Goal: Task Accomplishment & Management: Complete application form

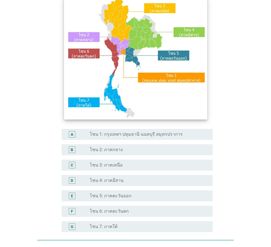
scroll to position [55, 0]
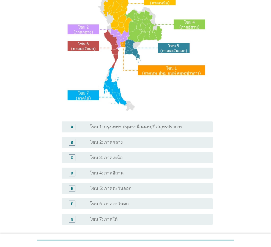
click at [118, 126] on label "โซน 1: กรุงเทพฯ ปทุมธานี นนทบุรี สมุทรปราการ" at bounding box center [136, 126] width 93 height 5
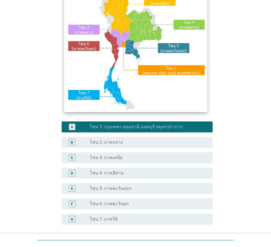
click at [120, 37] on img at bounding box center [135, 51] width 143 height 122
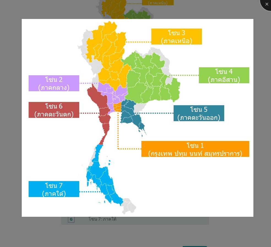
click at [264, 3] on div at bounding box center [271, 0] width 22 height 22
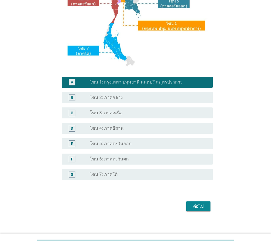
scroll to position [103, 0]
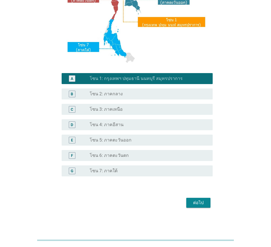
click at [193, 198] on button "ต่อไป" at bounding box center [198, 203] width 24 height 10
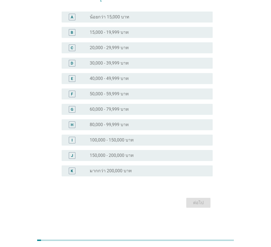
scroll to position [0, 0]
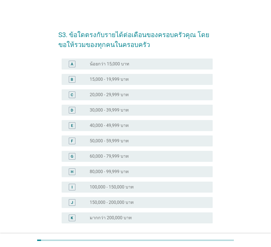
click at [129, 156] on div "radio_button_unchecked 60,000 - 79,999 บาท" at bounding box center [147, 156] width 114 height 5
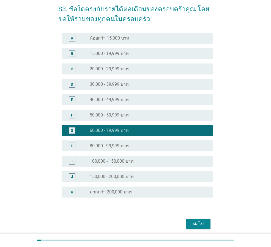
scroll to position [47, 0]
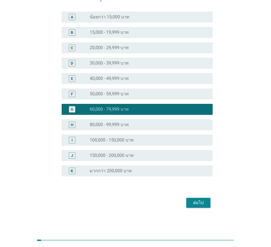
click at [200, 202] on div "ต่อไป" at bounding box center [197, 203] width 15 height 7
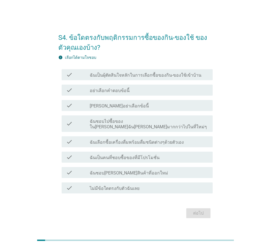
click at [87, 78] on div "check" at bounding box center [78, 74] width 24 height 7
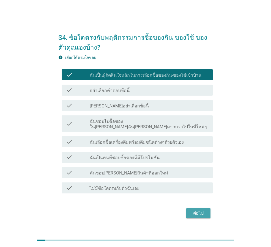
click at [200, 210] on div "ต่อไป" at bounding box center [197, 213] width 15 height 7
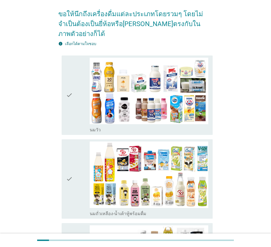
scroll to position [55, 0]
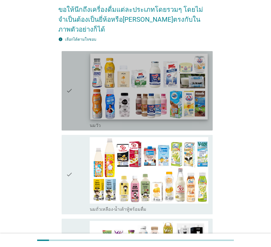
click at [127, 88] on img at bounding box center [148, 87] width 117 height 66
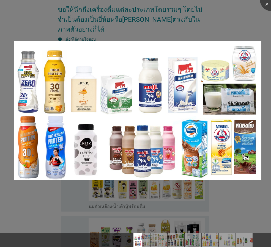
click at [131, 168] on img at bounding box center [137, 110] width 247 height 139
click at [260, 23] on div at bounding box center [135, 123] width 271 height 247
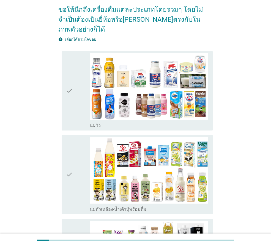
click at [73, 81] on div "check" at bounding box center [78, 90] width 24 height 75
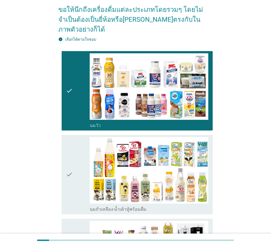
click at [75, 149] on div "check" at bounding box center [78, 174] width 24 height 75
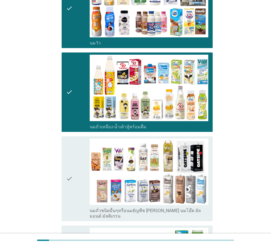
click at [73, 139] on div "check" at bounding box center [78, 179] width 24 height 81
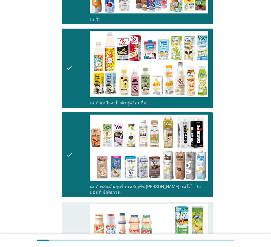
scroll to position [220, 0]
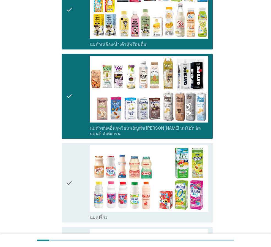
click at [74, 145] on div "check" at bounding box center [78, 182] width 24 height 75
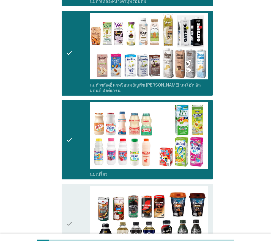
scroll to position [330, 0]
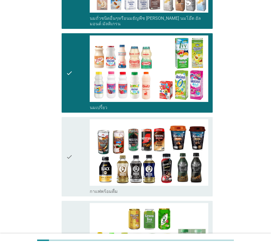
click at [73, 120] on icon "check" at bounding box center [69, 156] width 7 height 75
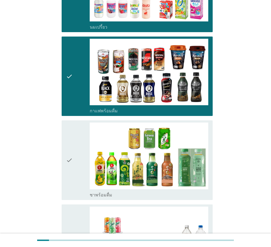
scroll to position [412, 0]
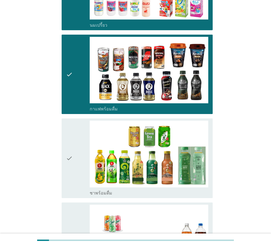
click at [71, 129] on icon "check" at bounding box center [69, 158] width 7 height 75
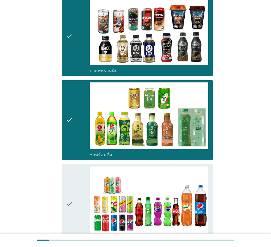
scroll to position [495, 0]
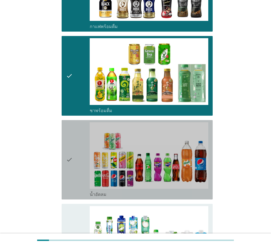
click at [74, 125] on div "check" at bounding box center [78, 159] width 24 height 75
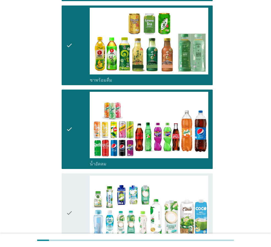
scroll to position [577, 0]
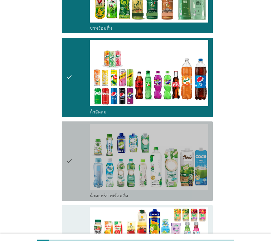
click at [72, 129] on icon "check" at bounding box center [69, 161] width 7 height 75
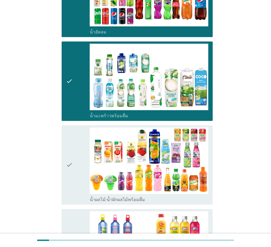
scroll to position [660, 0]
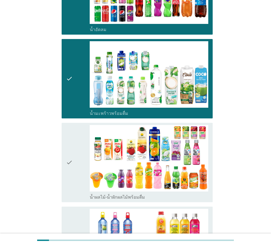
click at [73, 130] on div "check" at bounding box center [78, 162] width 24 height 75
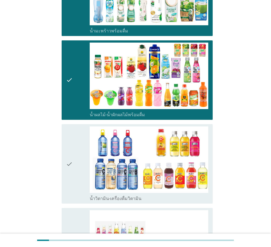
click at [71, 137] on icon "check" at bounding box center [69, 163] width 7 height 75
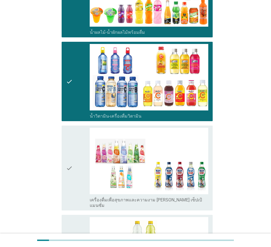
click at [75, 128] on div "check" at bounding box center [78, 168] width 24 height 81
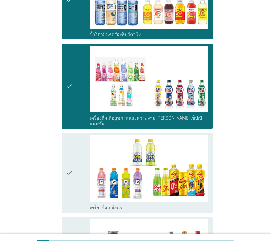
scroll to position [907, 0]
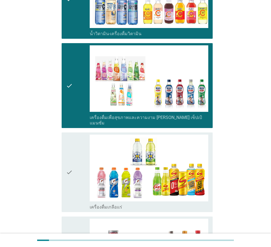
click at [69, 135] on icon "check" at bounding box center [69, 172] width 7 height 75
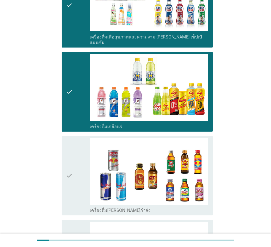
scroll to position [990, 0]
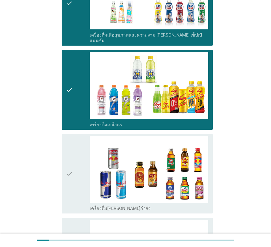
click at [72, 139] on icon "check" at bounding box center [69, 173] width 7 height 75
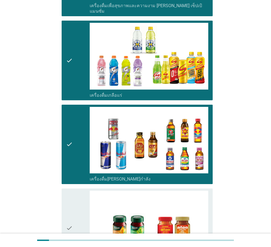
scroll to position [1072, 0]
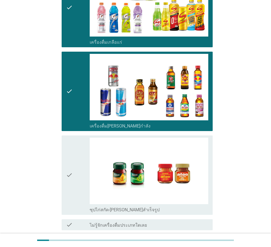
click at [70, 143] on icon "check" at bounding box center [69, 175] width 7 height 75
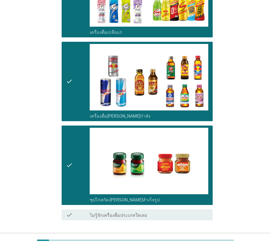
scroll to position [1098, 0]
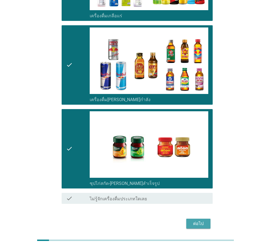
click at [194, 220] on div "ต่อไป" at bounding box center [197, 223] width 15 height 7
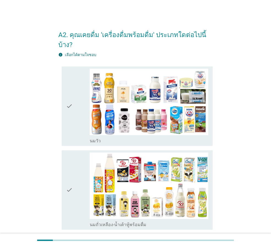
click at [74, 108] on div "check" at bounding box center [78, 106] width 24 height 75
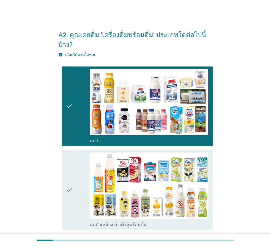
click at [76, 160] on div "check" at bounding box center [78, 190] width 24 height 75
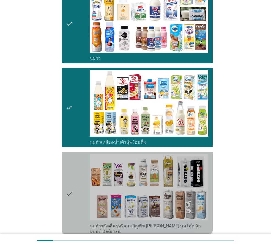
click at [71, 162] on icon "check" at bounding box center [69, 194] width 7 height 81
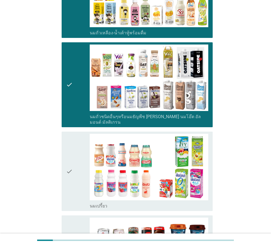
scroll to position [192, 0]
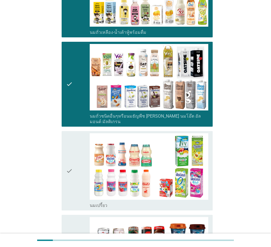
click at [76, 136] on div "check" at bounding box center [78, 170] width 24 height 75
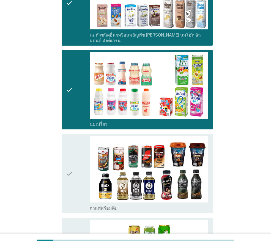
scroll to position [275, 0]
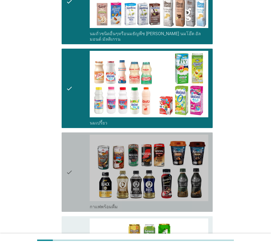
click at [70, 137] on icon "check" at bounding box center [69, 172] width 7 height 75
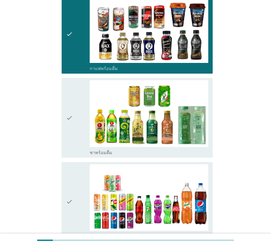
scroll to position [467, 0]
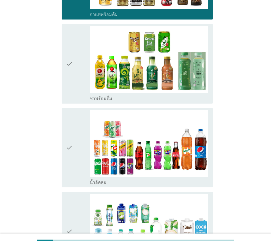
click at [67, 115] on icon "check" at bounding box center [69, 147] width 7 height 75
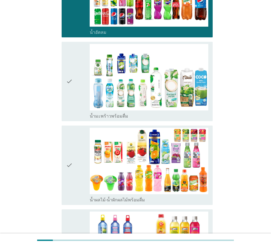
scroll to position [632, 0]
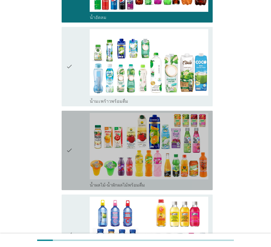
click at [74, 121] on div "check" at bounding box center [78, 150] width 24 height 75
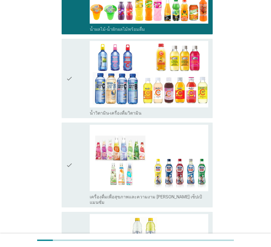
scroll to position [825, 0]
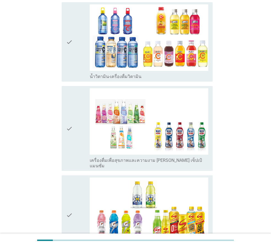
click at [73, 127] on div "check" at bounding box center [78, 128] width 24 height 81
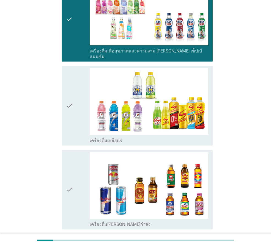
scroll to position [935, 0]
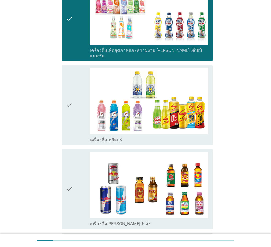
click at [71, 108] on icon "check" at bounding box center [69, 105] width 7 height 75
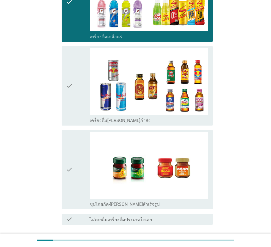
scroll to position [1059, 0]
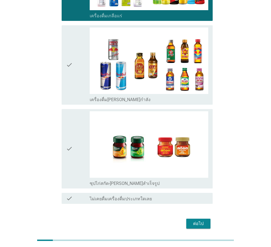
click at [199, 220] on div "ต่อไป" at bounding box center [197, 223] width 15 height 7
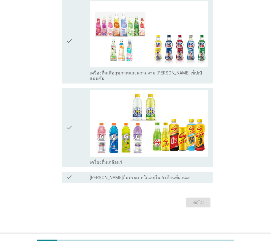
scroll to position [0, 0]
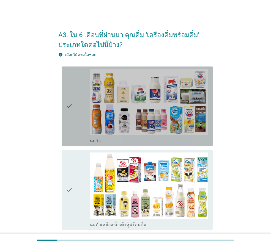
click at [66, 129] on icon "check" at bounding box center [69, 106] width 7 height 75
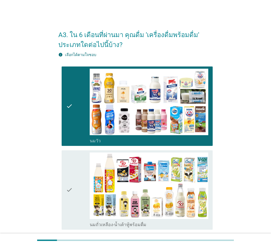
click at [68, 173] on icon "check" at bounding box center [69, 190] width 7 height 75
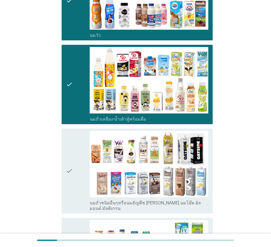
scroll to position [137, 0]
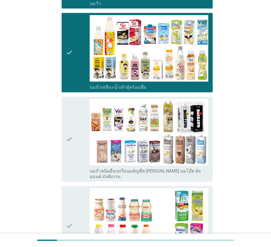
click at [69, 121] on icon "check" at bounding box center [69, 139] width 7 height 81
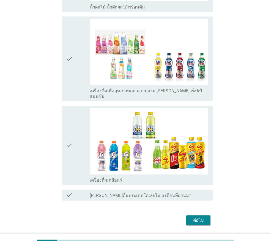
scroll to position [650, 0]
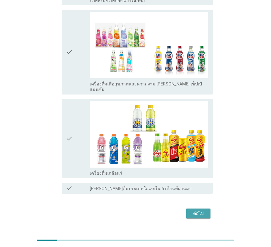
click at [201, 210] on div "ต่อไป" at bounding box center [197, 213] width 15 height 7
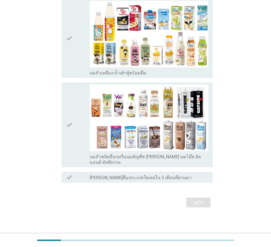
scroll to position [0, 0]
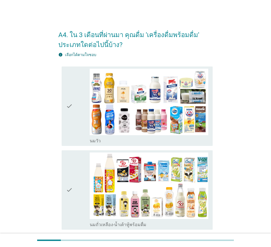
click at [73, 110] on div "check" at bounding box center [78, 106] width 24 height 75
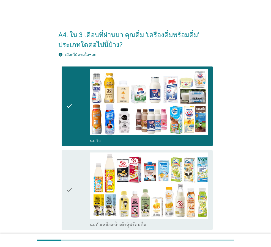
click at [72, 165] on icon "check" at bounding box center [69, 190] width 7 height 75
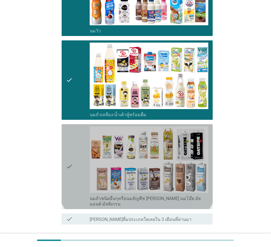
click at [75, 142] on div "check" at bounding box center [78, 166] width 24 height 81
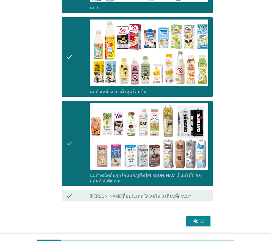
scroll to position [146, 0]
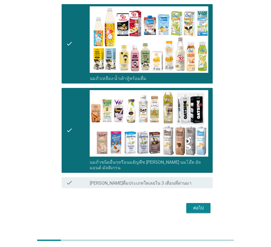
click at [200, 205] on div "ต่อไป" at bounding box center [197, 208] width 15 height 7
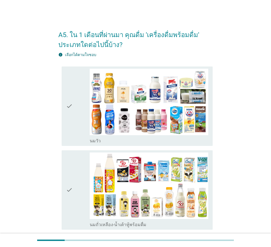
click at [74, 80] on div "check" at bounding box center [78, 106] width 24 height 75
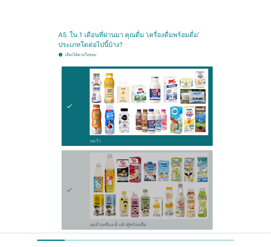
click at [73, 170] on div "check" at bounding box center [78, 190] width 24 height 75
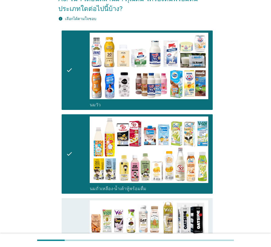
scroll to position [110, 0]
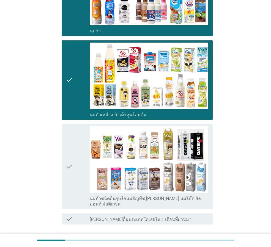
click at [71, 142] on icon "check" at bounding box center [69, 166] width 7 height 81
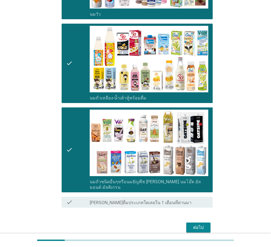
scroll to position [146, 0]
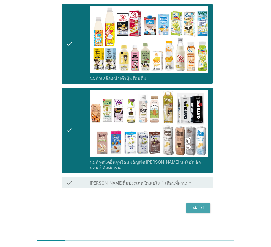
click at [201, 205] on div "ต่อไป" at bounding box center [197, 208] width 15 height 7
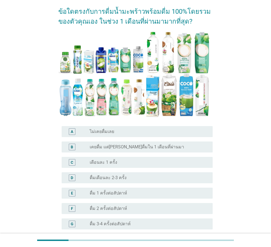
scroll to position [82, 0]
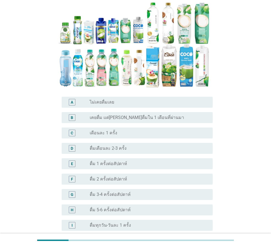
click at [87, 114] on div "B" at bounding box center [78, 117] width 24 height 7
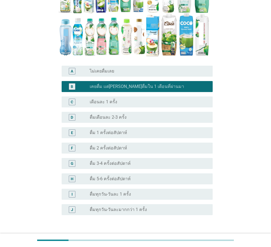
scroll to position [142, 0]
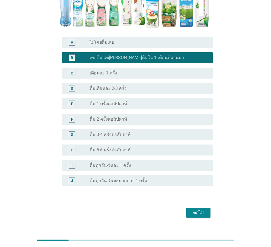
click at [195, 209] on div "ต่อไป" at bounding box center [197, 212] width 15 height 7
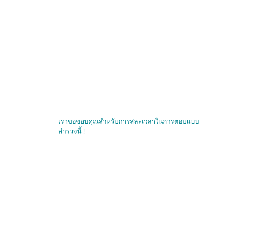
scroll to position [0, 0]
